Goal: Find specific page/section: Find specific page/section

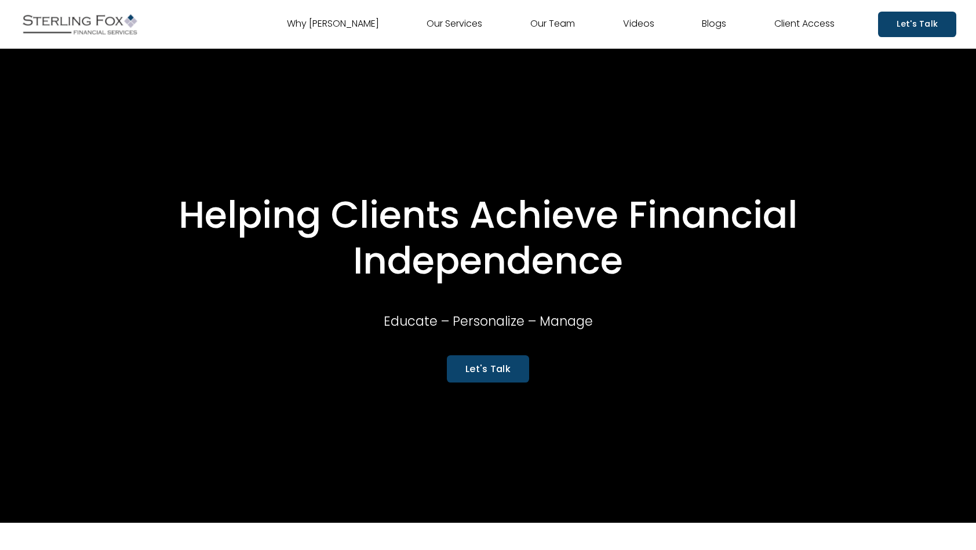
click at [540, 27] on link "Our Team" at bounding box center [552, 24] width 45 height 19
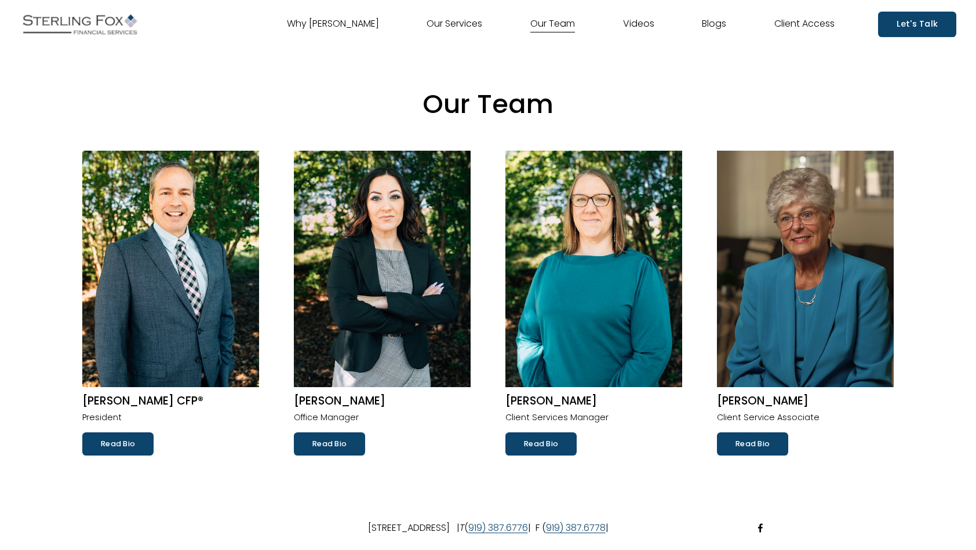
click at [112, 444] on link "Read Bio" at bounding box center [117, 443] width 71 height 23
